Goal: Entertainment & Leisure: Browse casually

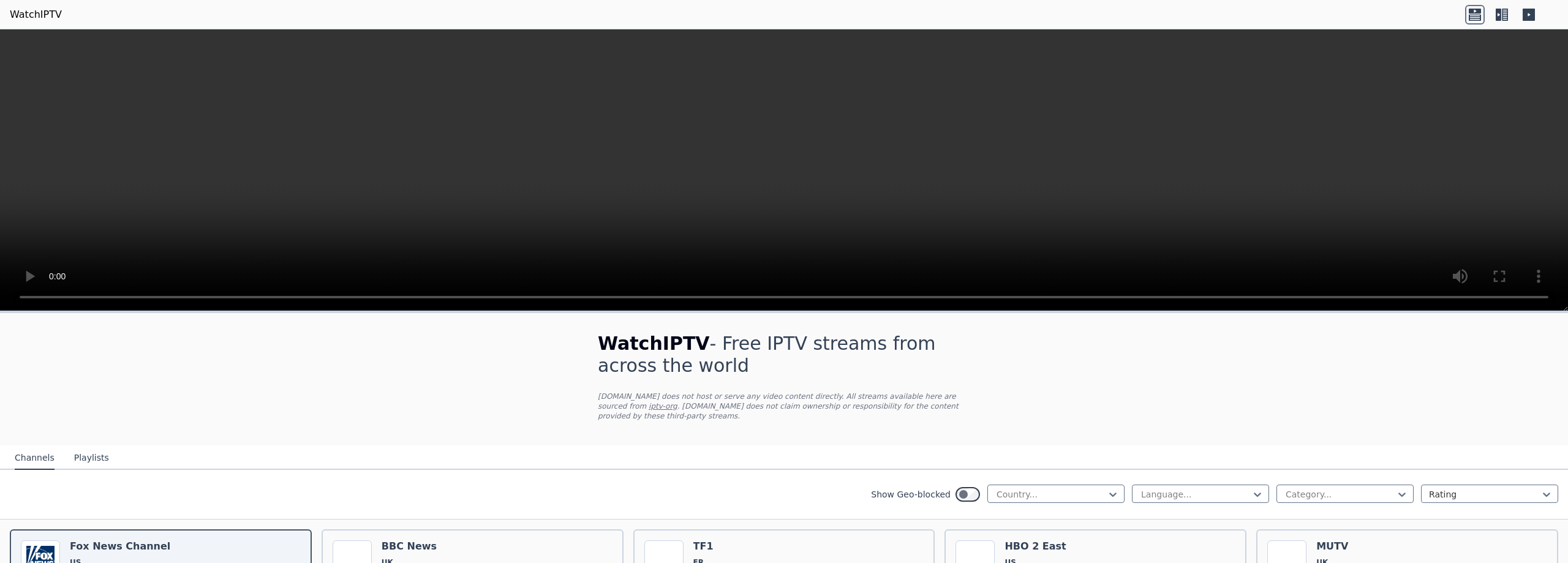
scroll to position [220, 0]
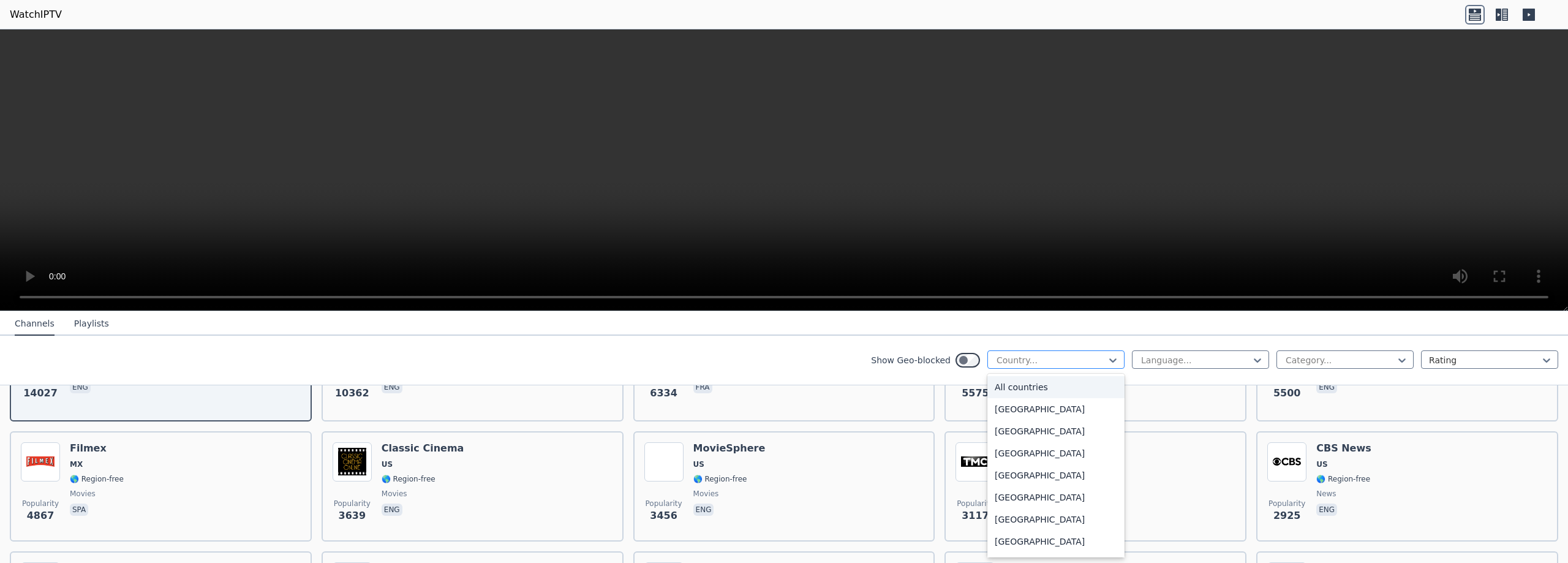
click at [1097, 360] on div at bounding box center [1051, 360] width 111 height 12
click at [1011, 541] on div "[GEOGRAPHIC_DATA]" at bounding box center [1056, 541] width 137 height 22
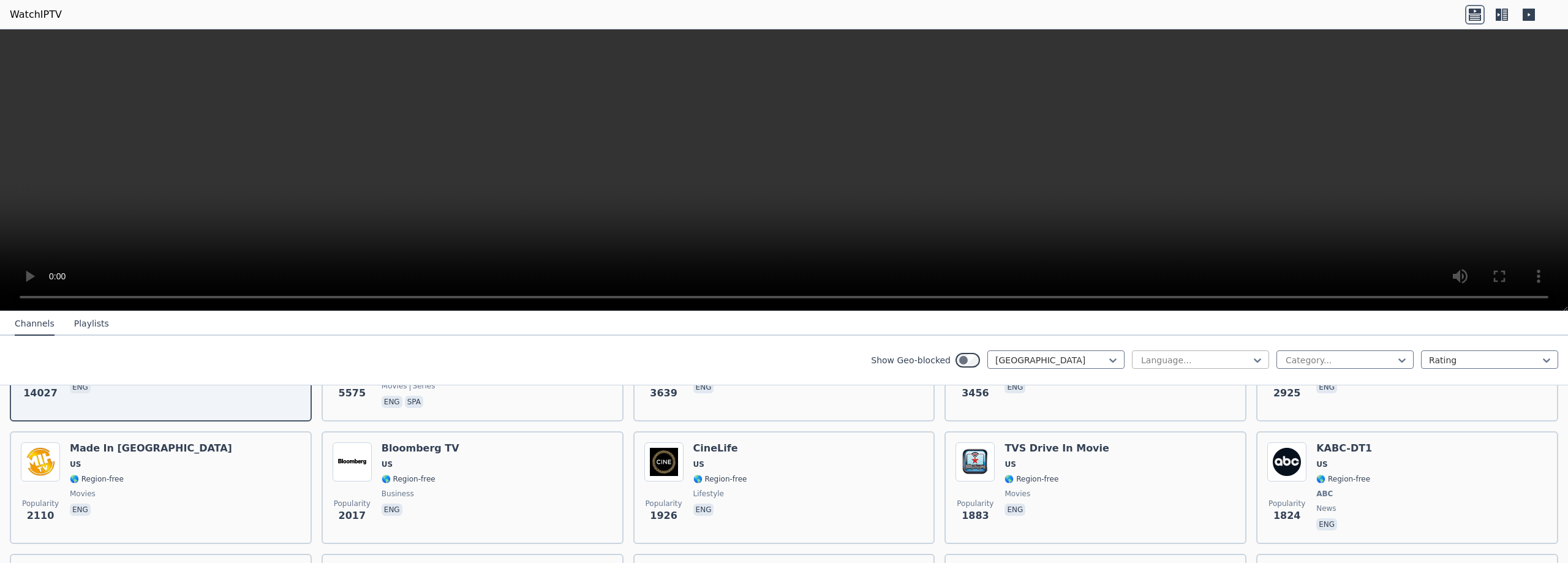
click at [1179, 360] on div at bounding box center [1196, 360] width 111 height 12
click at [1161, 434] on div "English" at bounding box center [1200, 431] width 137 height 22
click at [1396, 363] on icon at bounding box center [1402, 360] width 12 height 12
click at [1352, 447] on div "Entertainment" at bounding box center [1344, 446] width 137 height 22
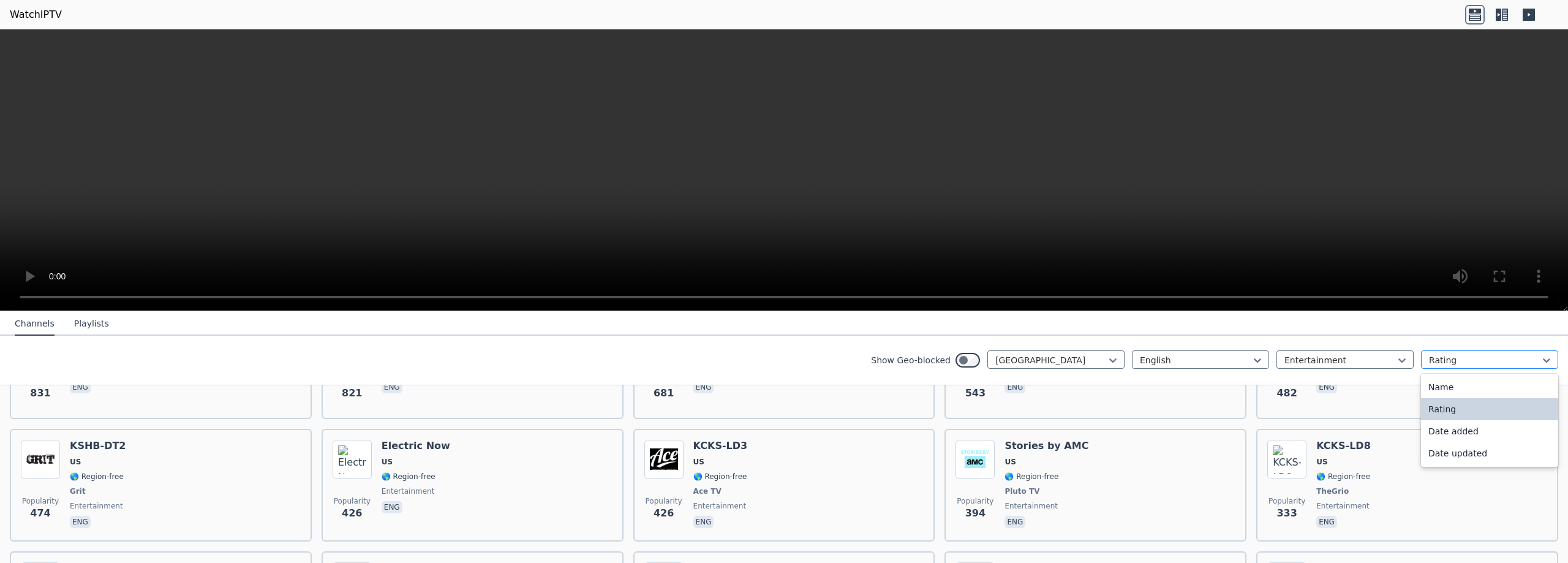
click at [1435, 357] on div at bounding box center [1485, 360] width 111 height 12
click at [1452, 336] on div "Show Geo-blocked United States English Entertainment 4 results available. Use U…" at bounding box center [784, 360] width 1568 height 49
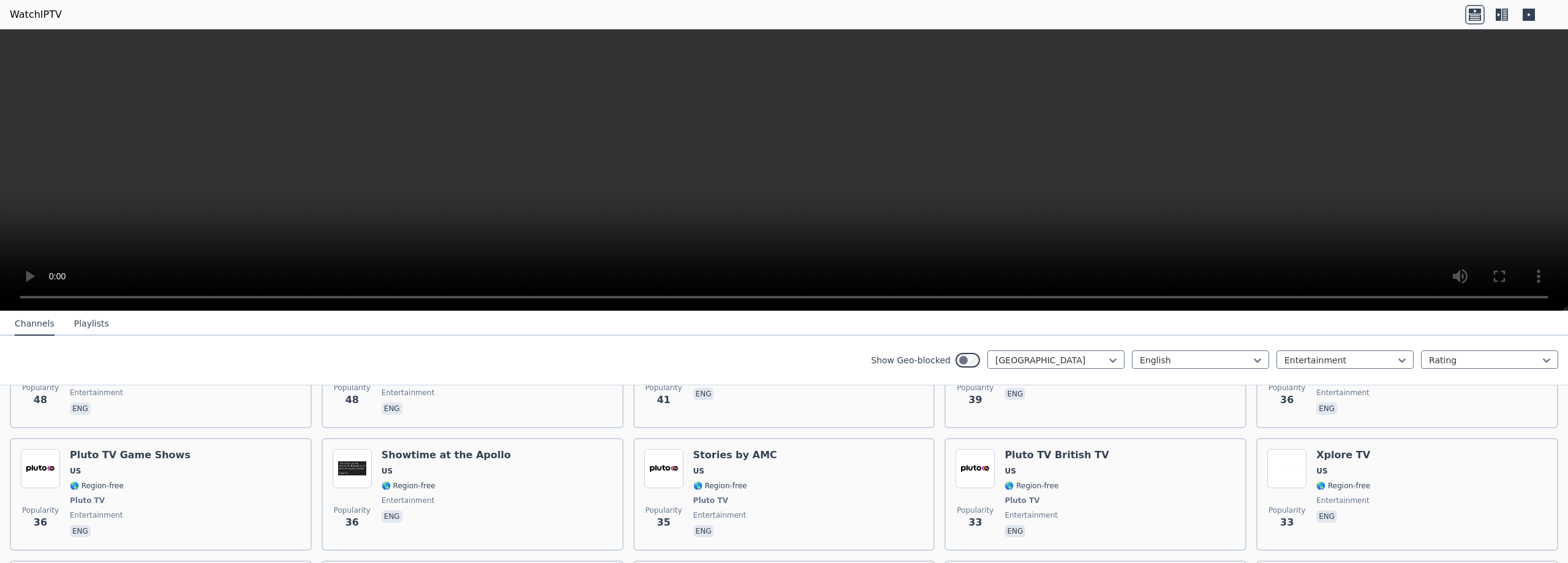
scroll to position [1162, 0]
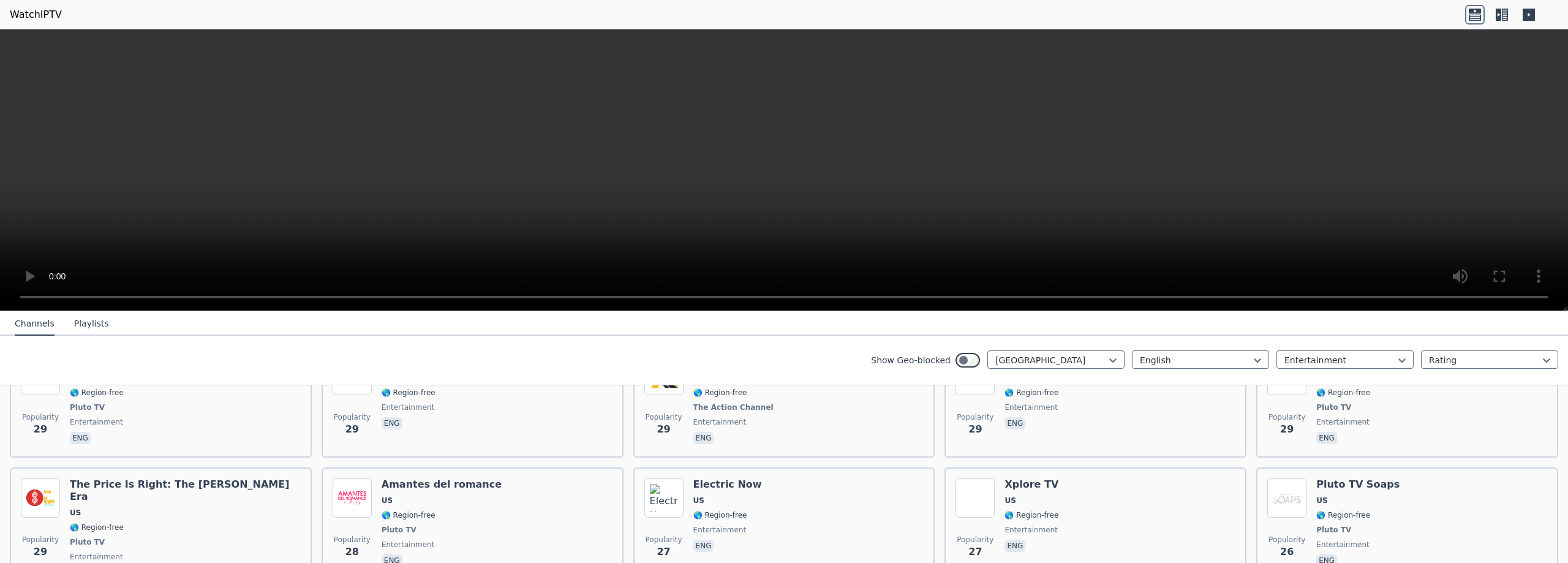
click at [83, 329] on button "Playlists" at bounding box center [91, 324] width 35 height 23
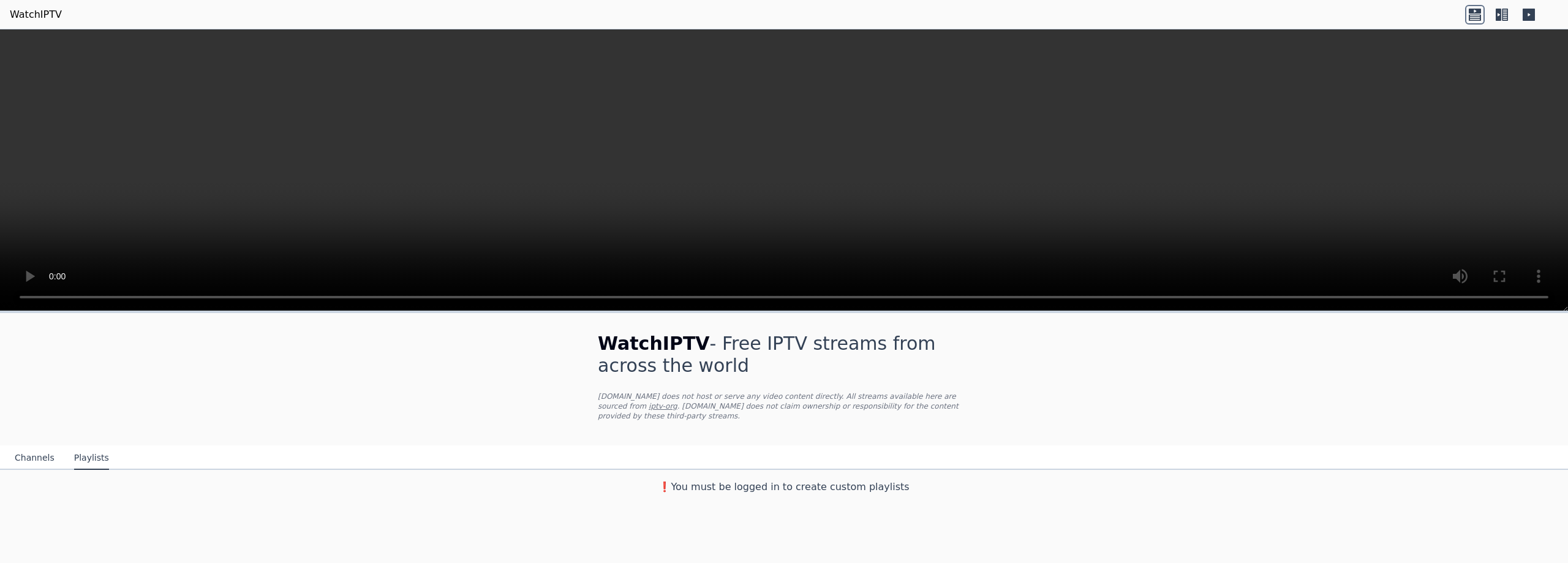
drag, startPoint x: 28, startPoint y: 449, endPoint x: 36, endPoint y: 448, distance: 8.1
click at [28, 449] on button "Channels" at bounding box center [34, 458] width 39 height 23
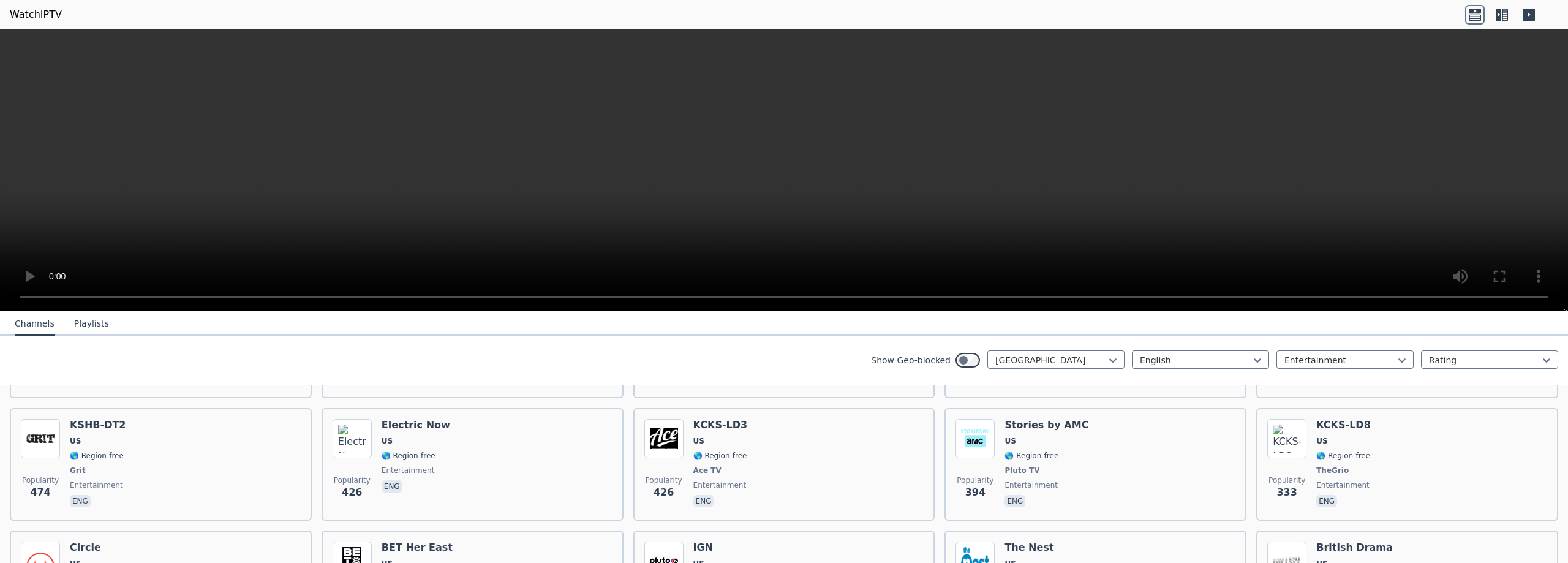
scroll to position [241, 0]
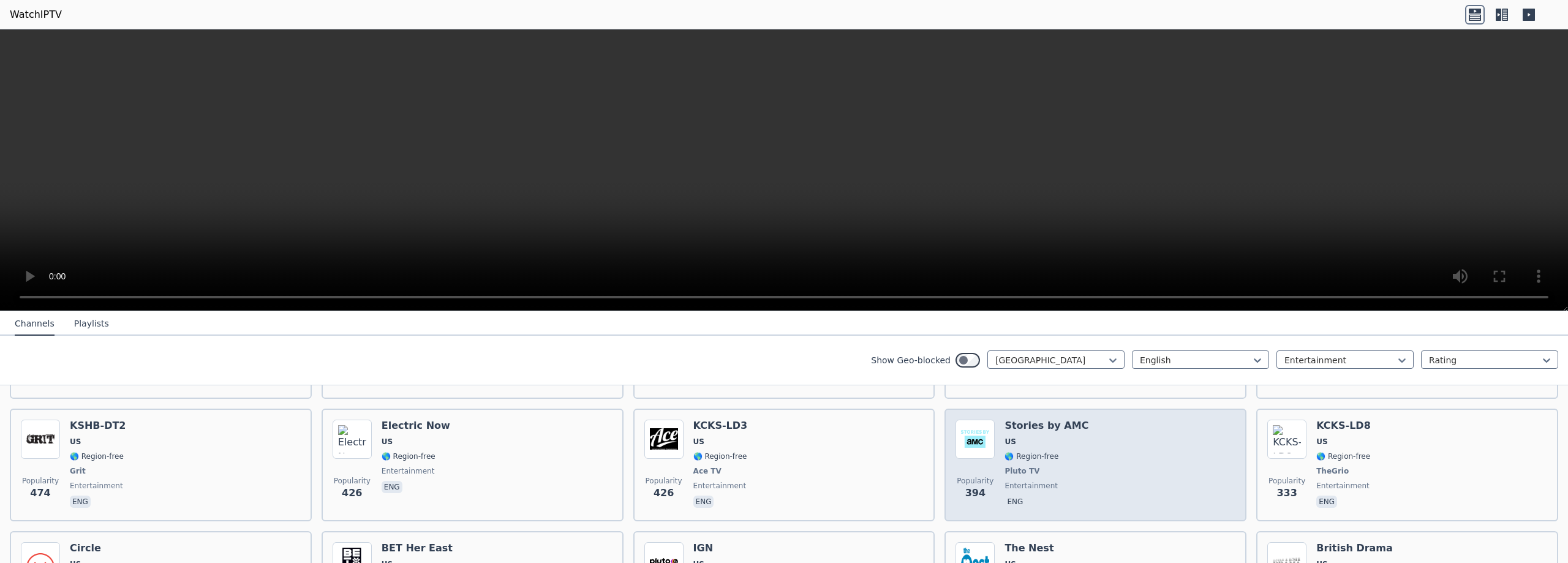
click at [1090, 468] on div "Popularity 394 Stories by AMC US 🌎 Region-free Pluto TV entertainment eng" at bounding box center [1095, 464] width 280 height 90
